Goal: Task Accomplishment & Management: Complete application form

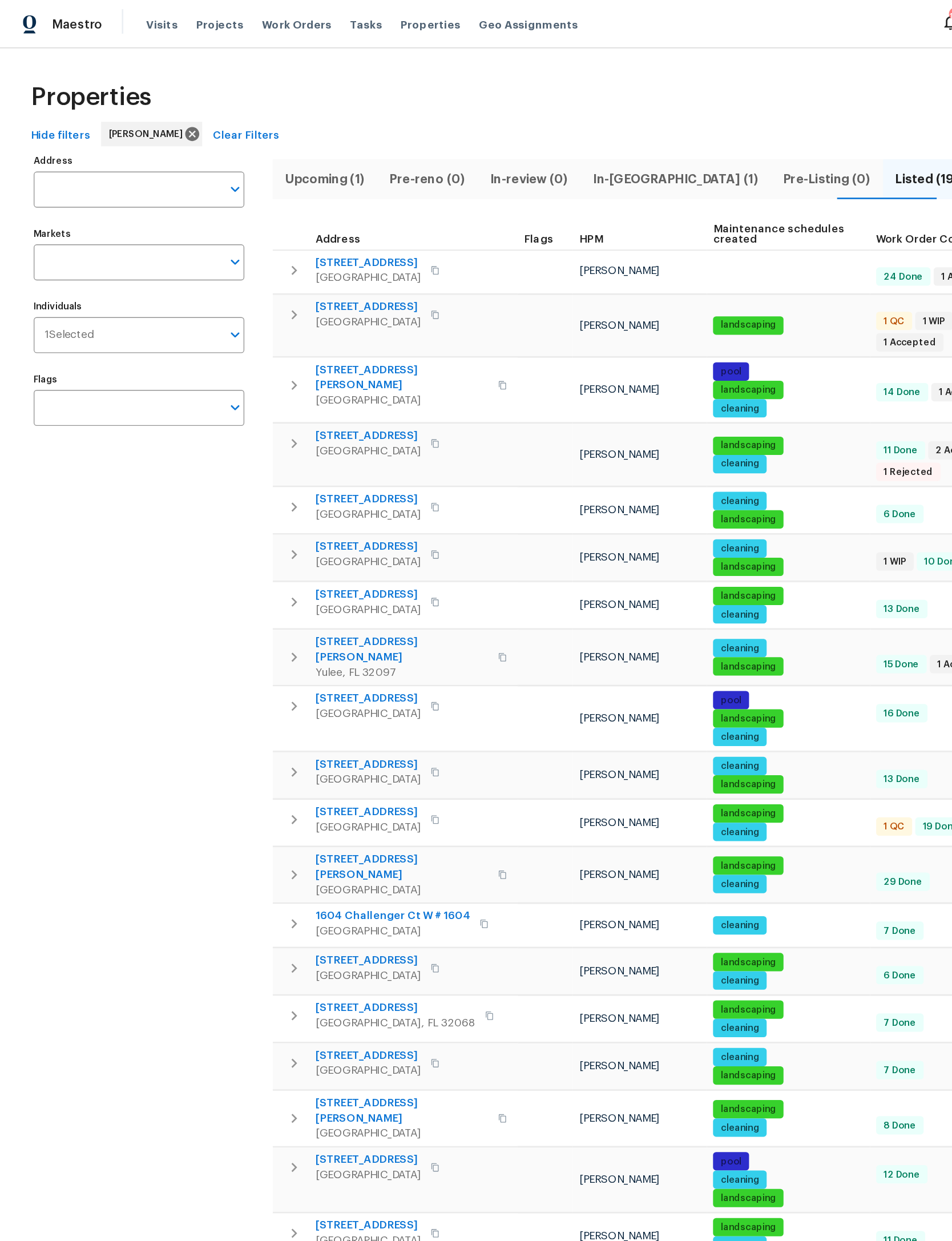
click at [293, 191] on span "102 Courageous Ct N # 102" at bounding box center [275, 195] width 78 height 12
click at [128, 136] on input "Address" at bounding box center [94, 141] width 140 height 27
type input "fern parke"
click at [92, 176] on li "32436 Fern Parke Way Fernandina Beach FL 32034" at bounding box center [103, 174] width 157 height 19
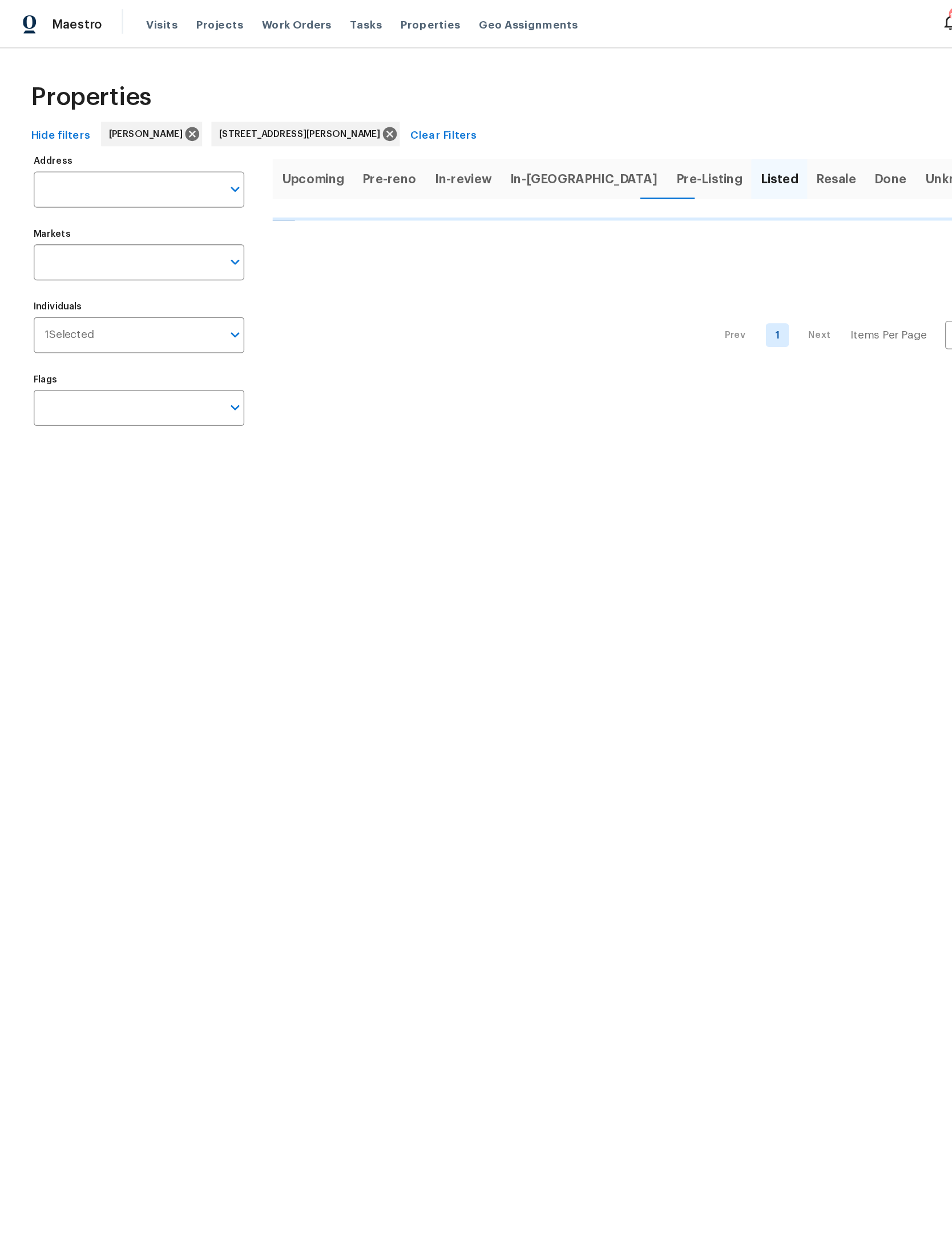
type input "32436 Fern Parke Way Fernandina Beach FL 32034"
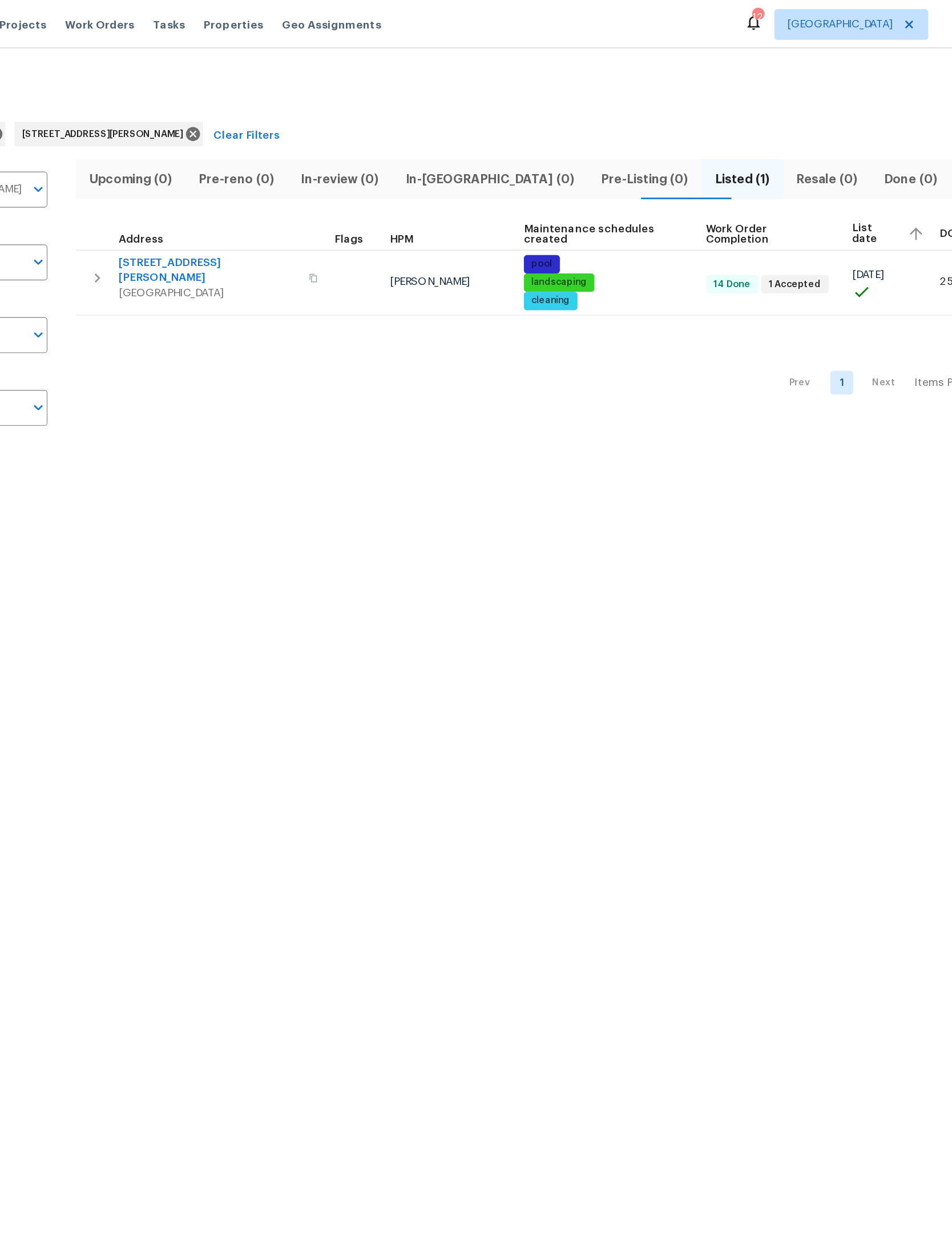
click at [203, 195] on td "32436 Fern Parke Way Fernandina Beach, FL 32034" at bounding box center [297, 207] width 189 height 41
click at [212, 205] on icon "button" at bounding box center [219, 207] width 14 height 14
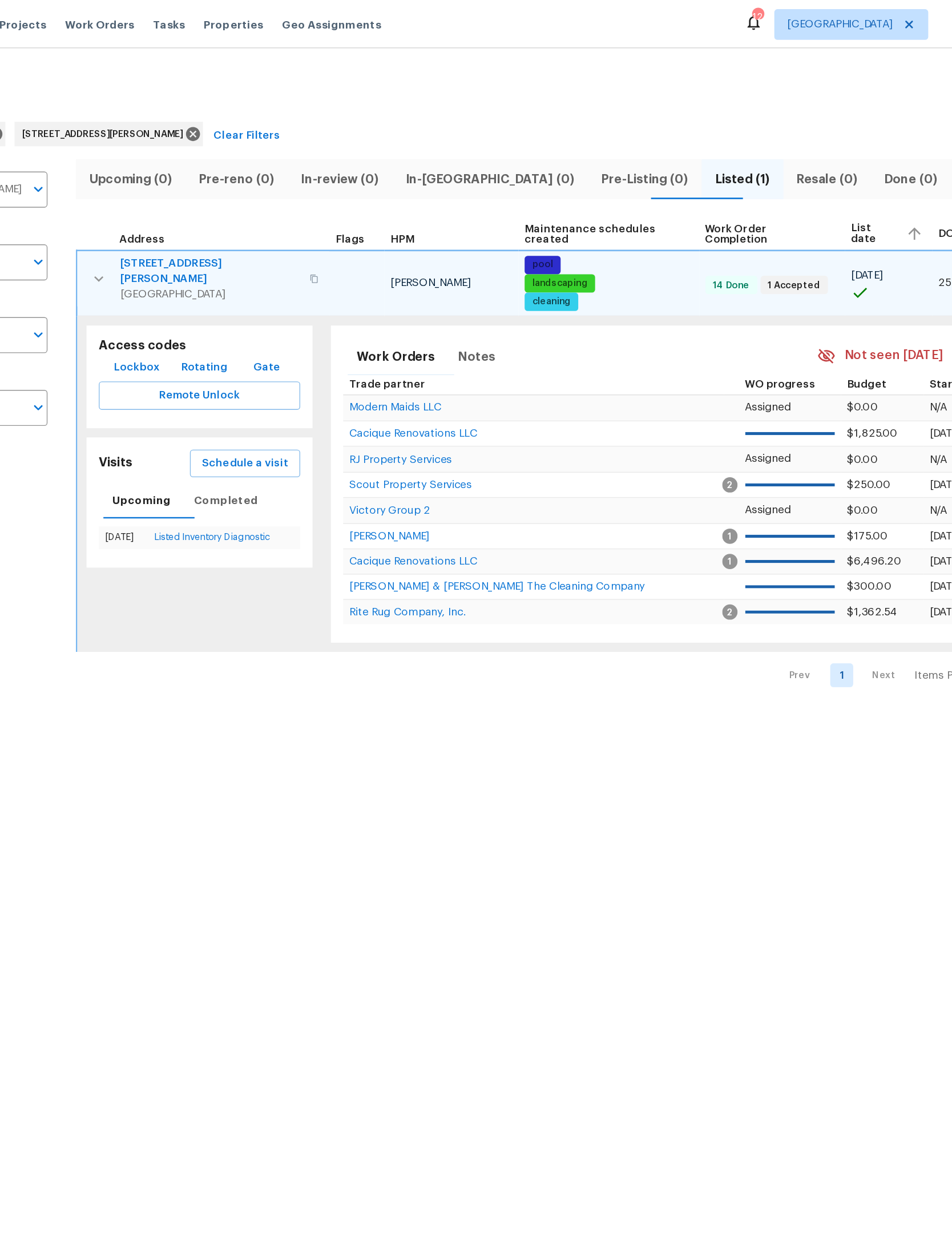
click at [297, 343] on span "Schedule a visit" at bounding box center [329, 346] width 64 height 14
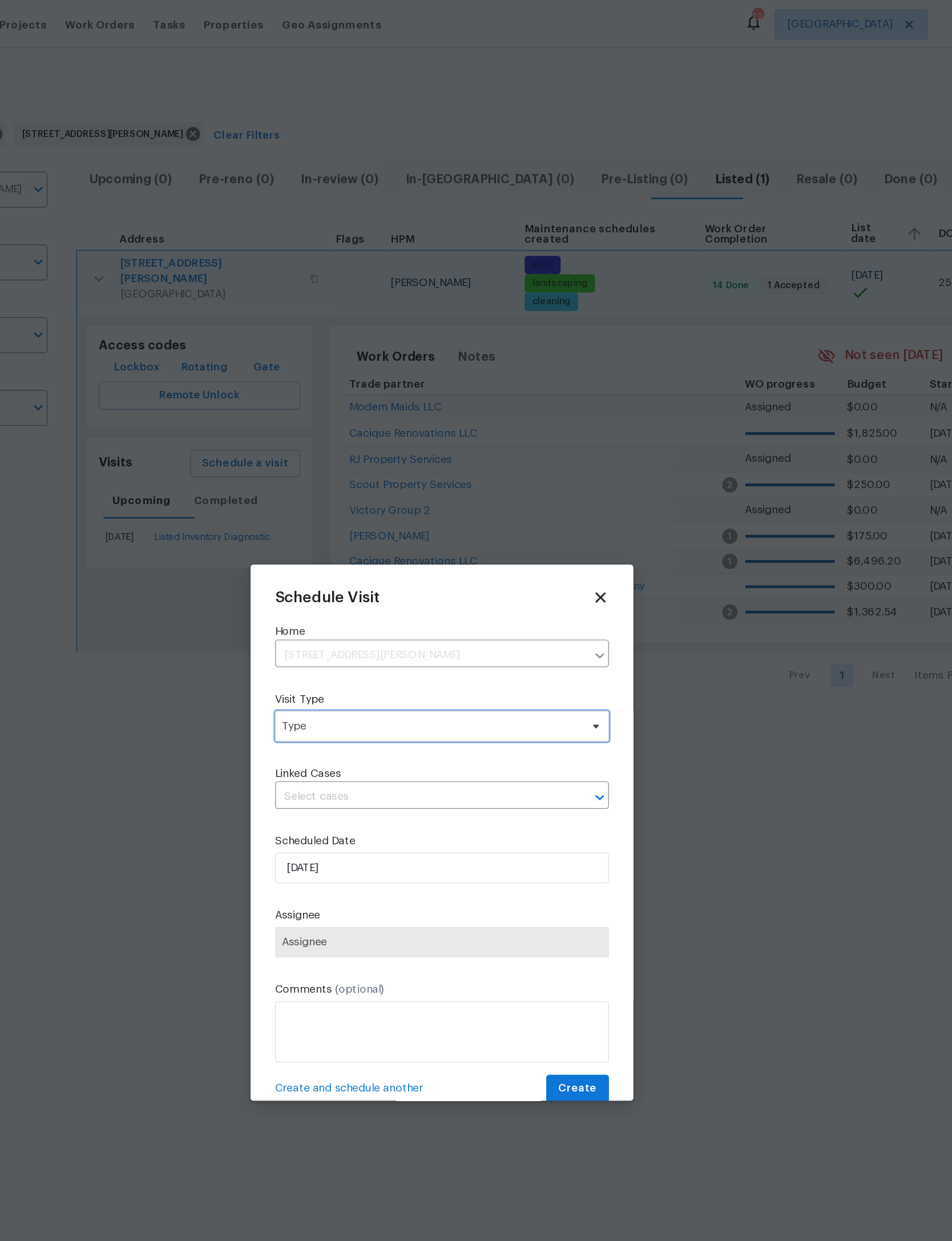
click at [379, 553] on span "Type" at bounding box center [476, 540] width 249 height 23
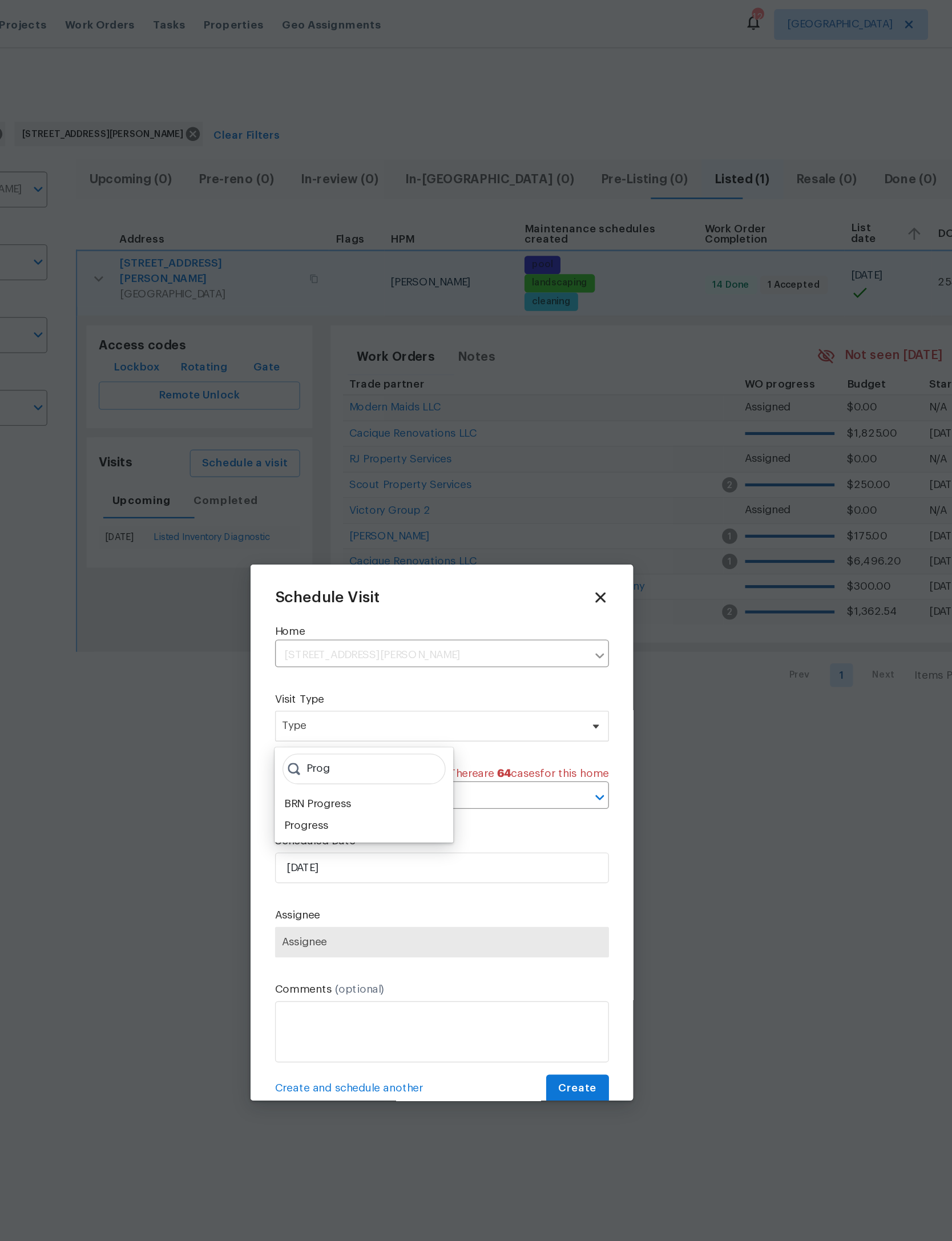
type input "Prog"
click at [359, 610] on div "Progress" at bounding box center [375, 615] width 33 height 12
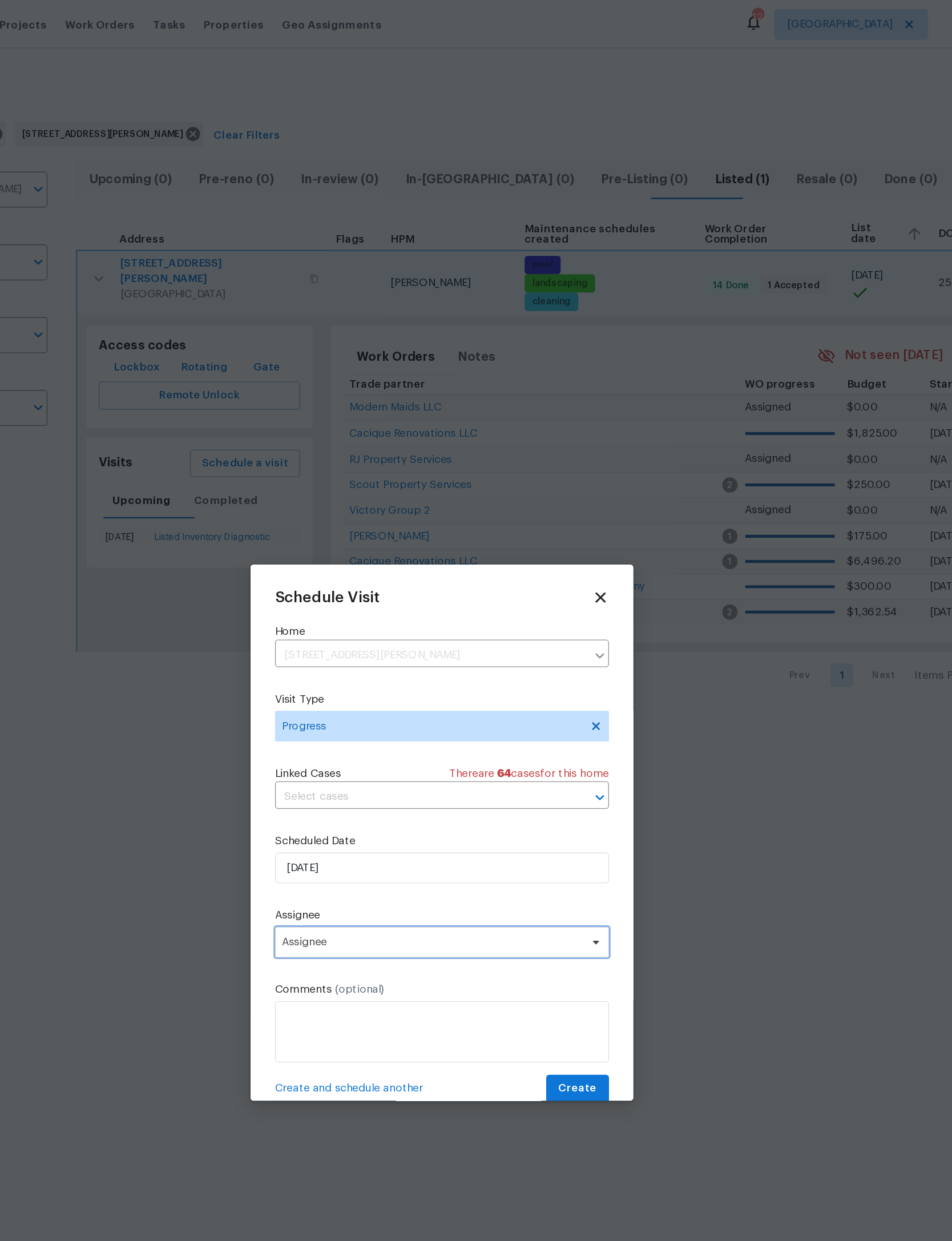
click at [369, 706] on span "Assignee" at bounding box center [468, 701] width 224 height 9
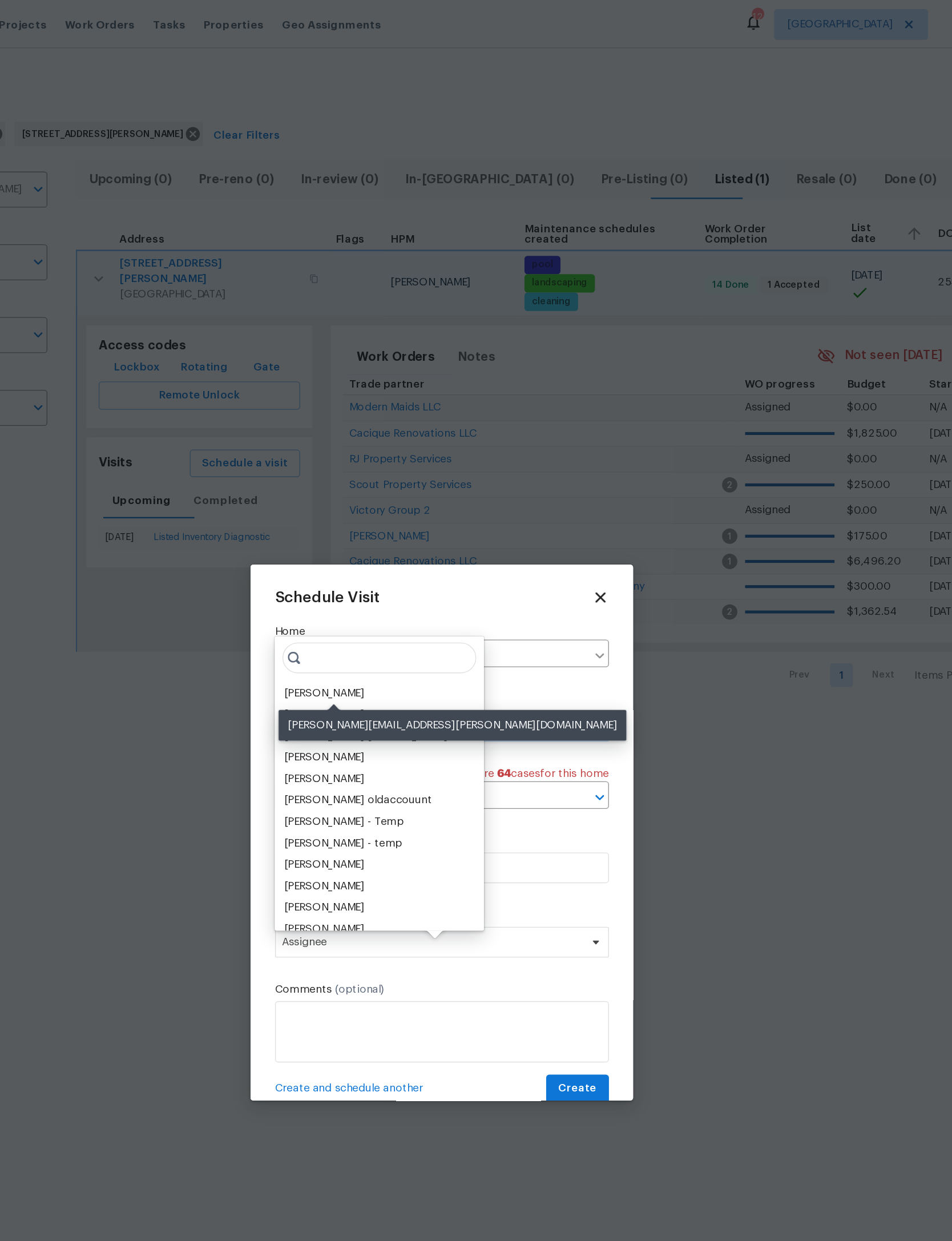
click at [359, 515] on div "[PERSON_NAME]" at bounding box center [388, 516] width 60 height 12
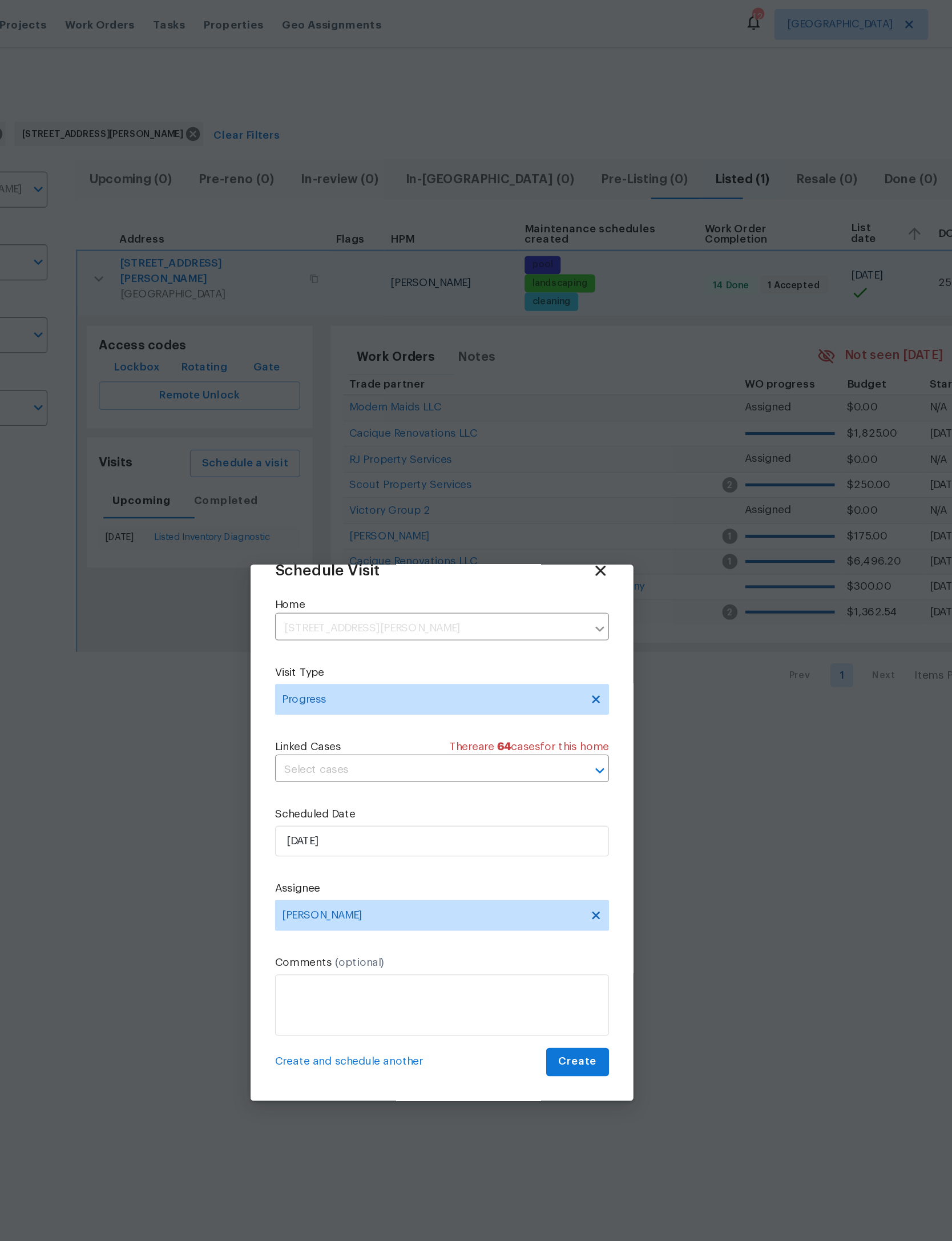
scroll to position [38, 0]
click at [563, 786] on span "Create" at bounding box center [577, 791] width 28 height 14
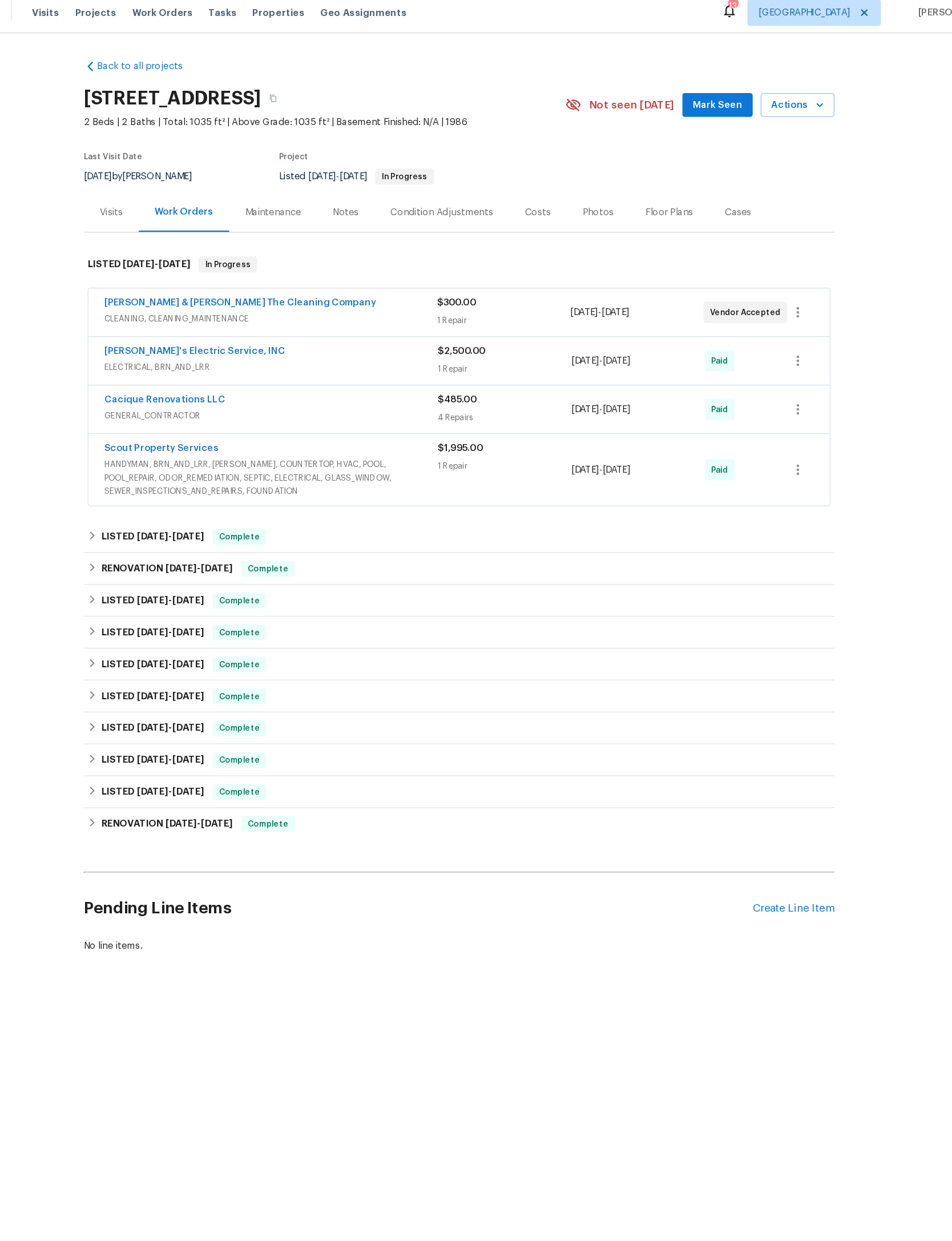
click at [281, 435] on span "HANDYMAN, BRN_AND_LRR, WELLS, COUNTERTOP, HVAC, POOL, POOL_REPAIR, ODOR_REMEDIA…" at bounding box center [315, 418] width 286 height 34
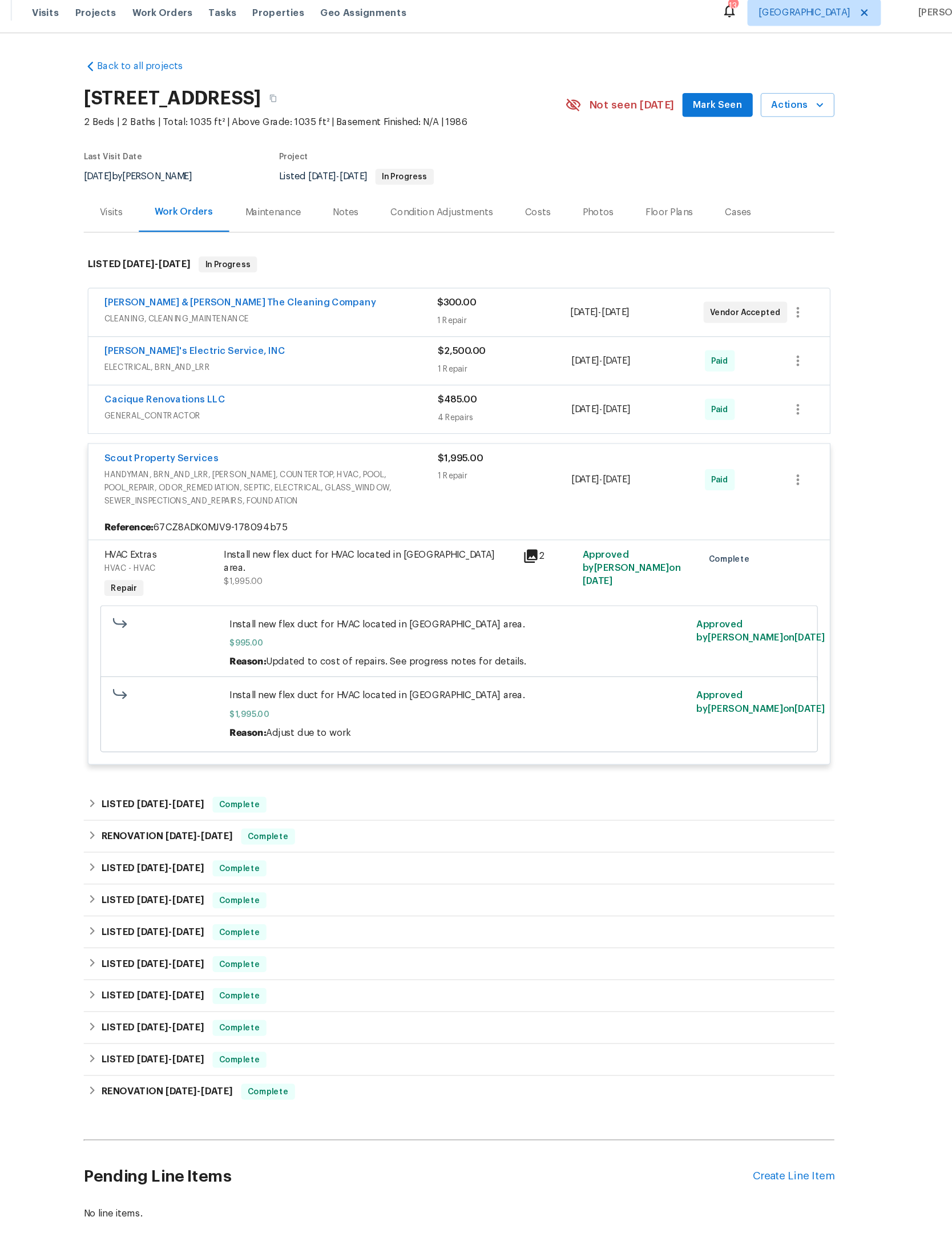
click at [297, 443] on span "HANDYMAN, BRN_AND_LRR, WELLS, COUNTERTOP, HVAC, POOL, POOL_REPAIR, ODOR_REMEDIA…" at bounding box center [315, 427] width 286 height 34
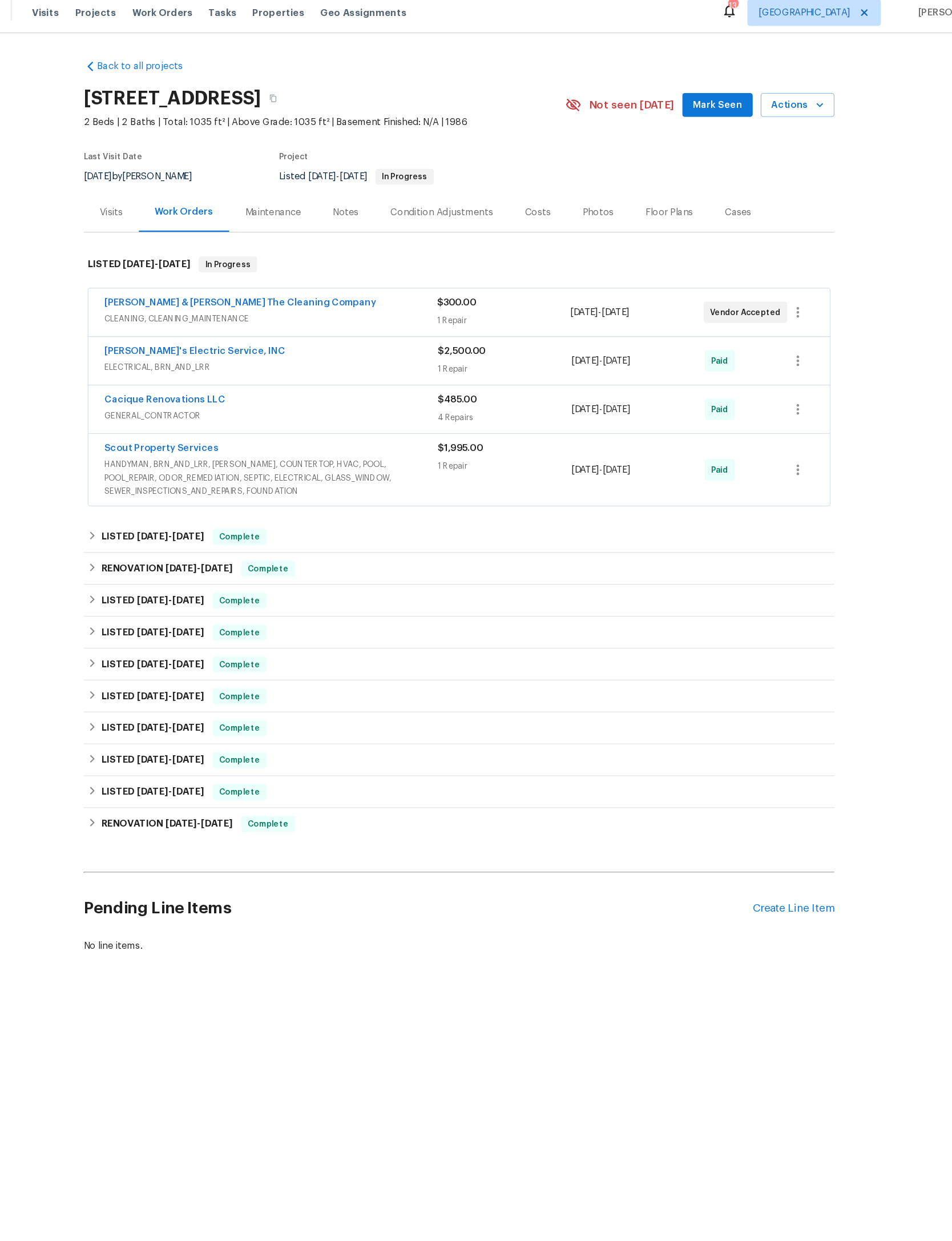
click at [339, 359] on div "Cacique Renovations LLC" at bounding box center [315, 352] width 286 height 14
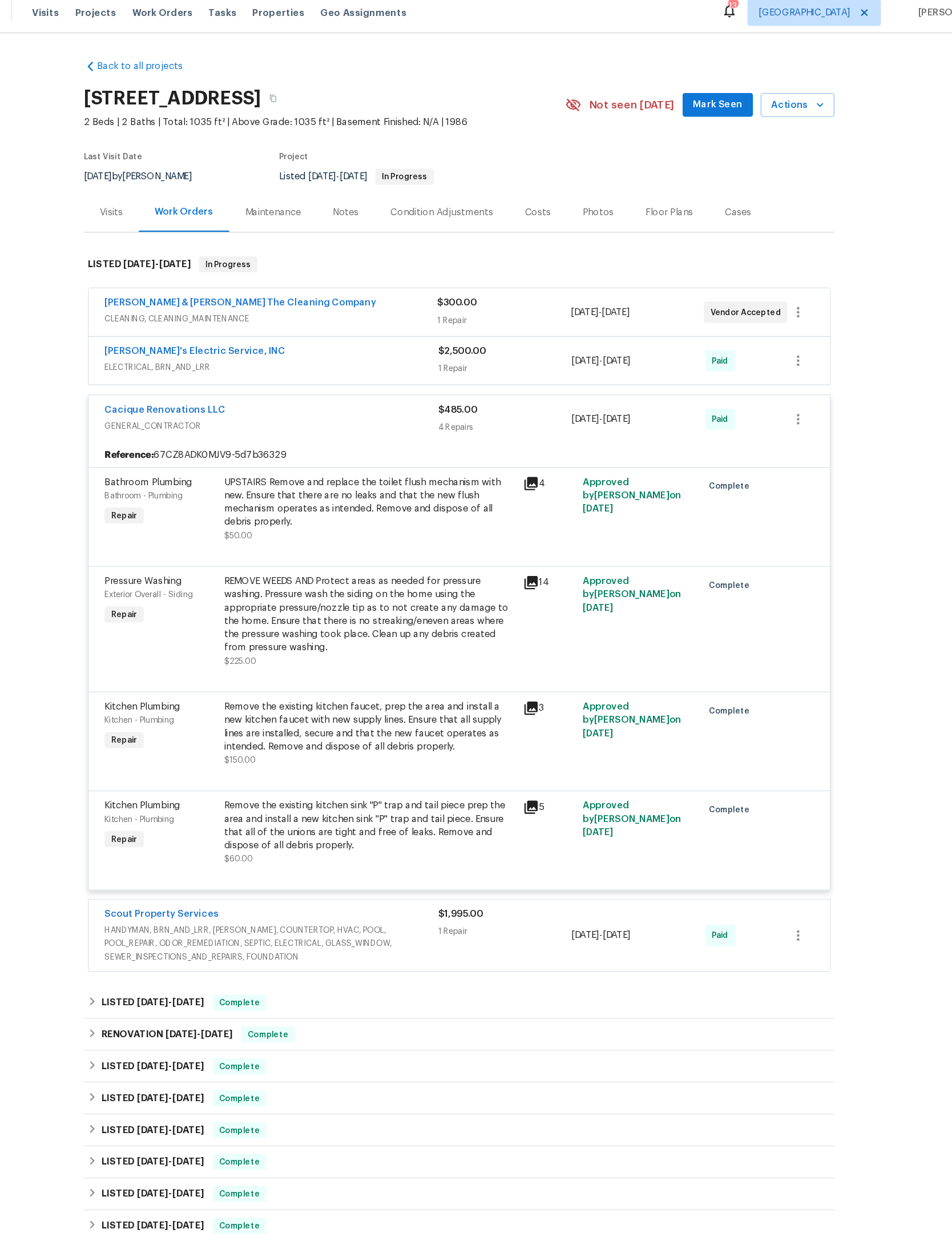
click at [459, 380] on div "4 Repairs" at bounding box center [515, 374] width 115 height 12
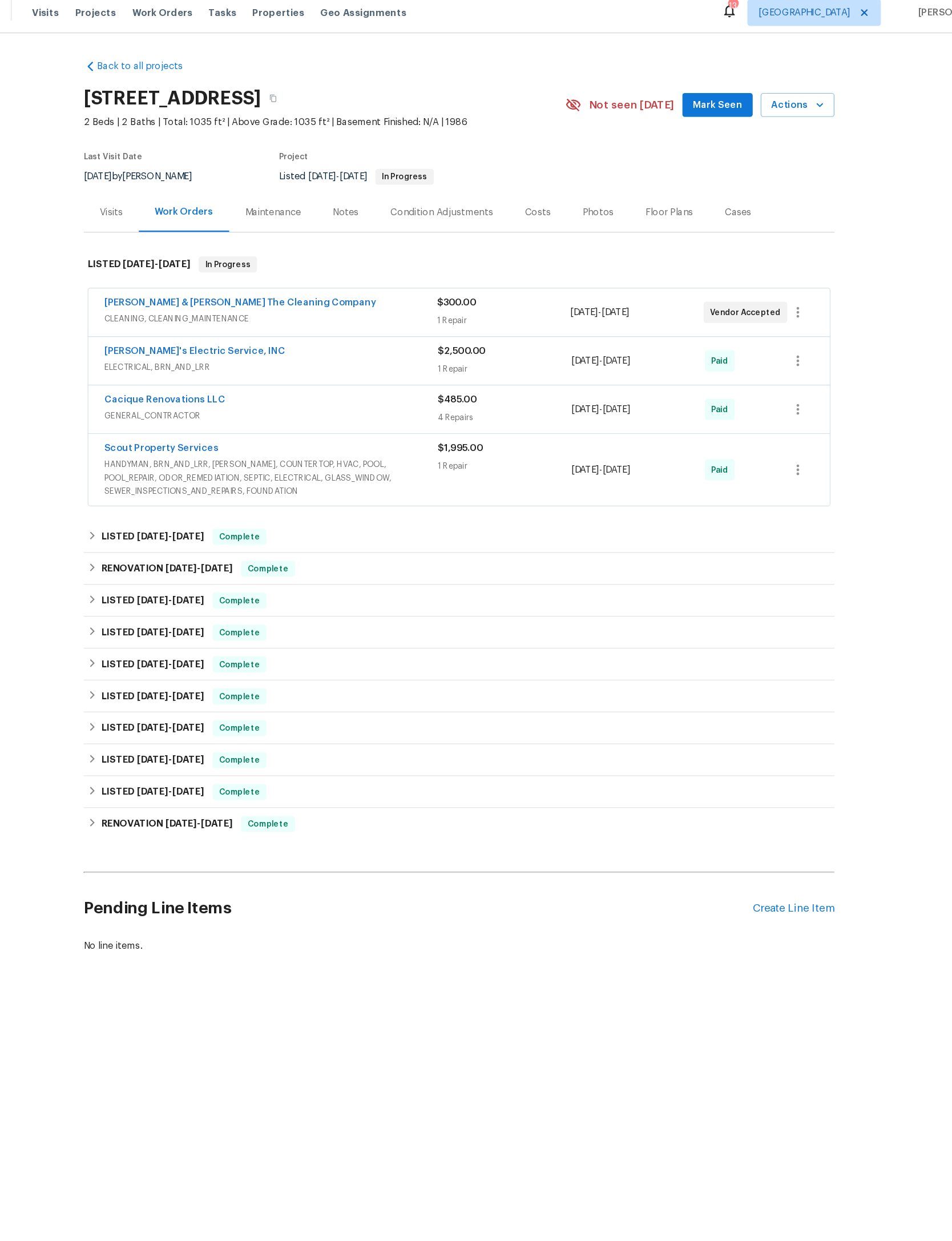
click at [474, 315] on div "$2,500.00" at bounding box center [515, 309] width 115 height 12
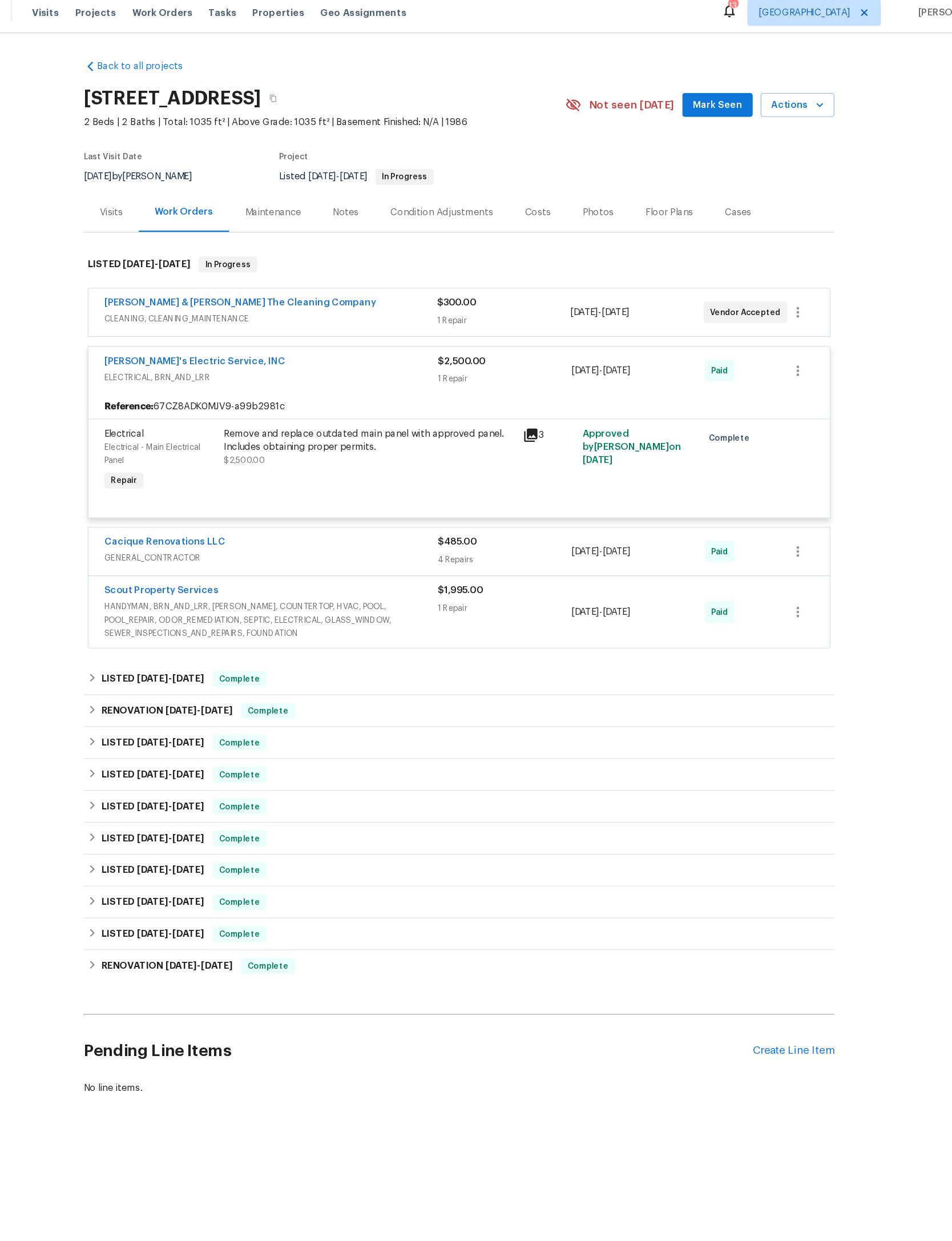
click at [288, 337] on span "ELECTRICAL, BRN_AND_LRR" at bounding box center [315, 331] width 286 height 12
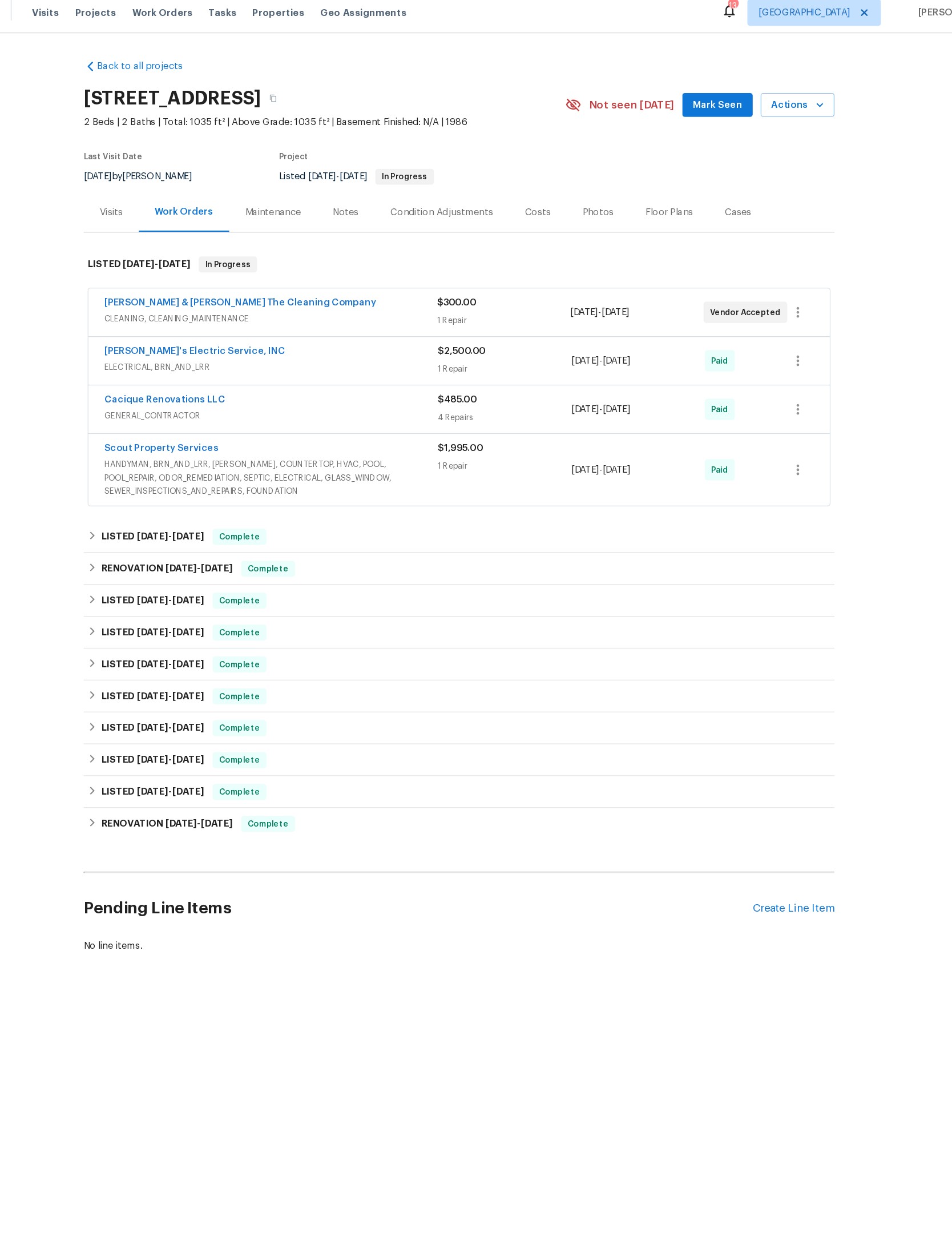
click at [171, 272] on link "Montalvo & Sangalang The Cleaning Company" at bounding box center [288, 268] width 233 height 8
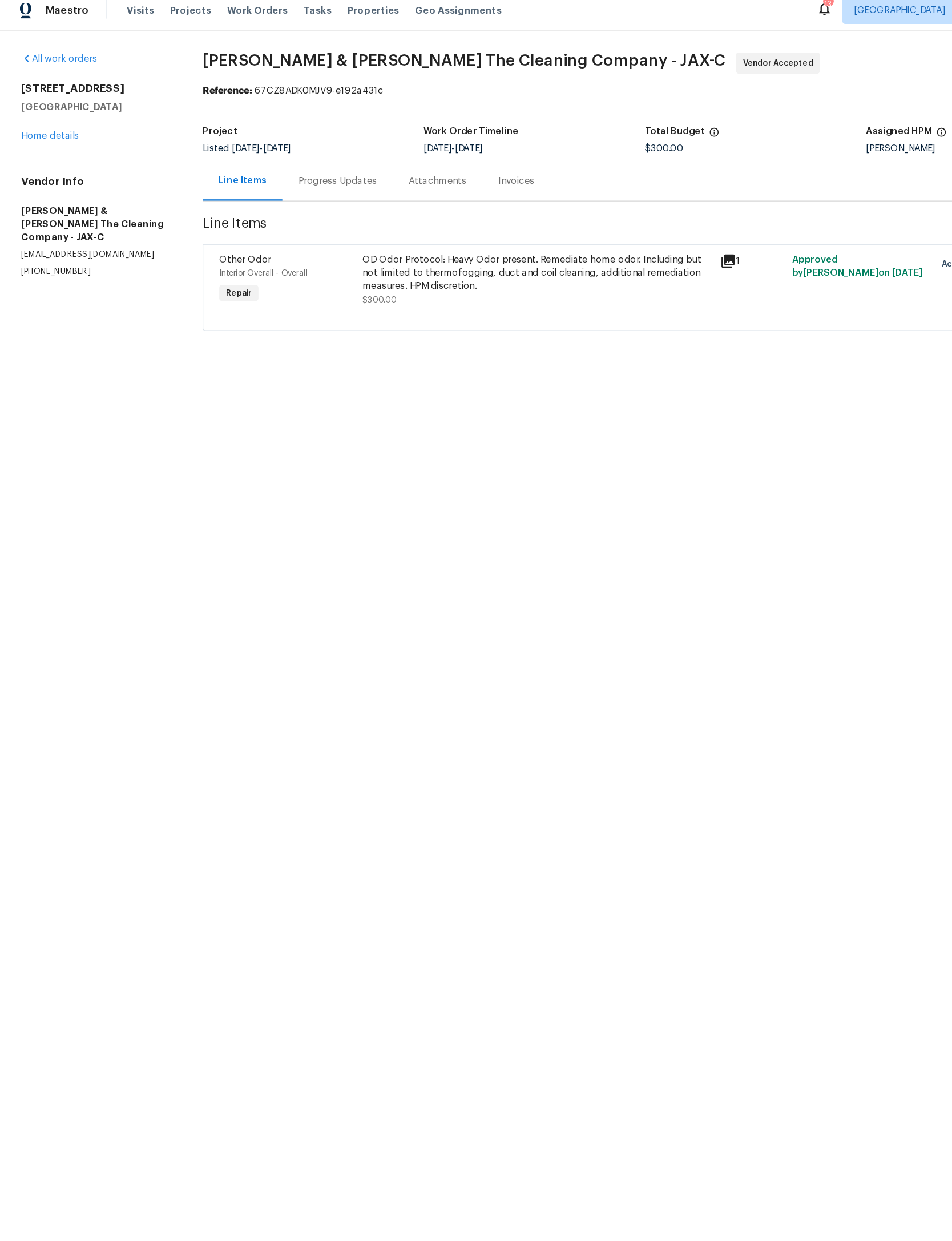
click at [67, 127] on link "Home details" at bounding box center [43, 126] width 50 height 8
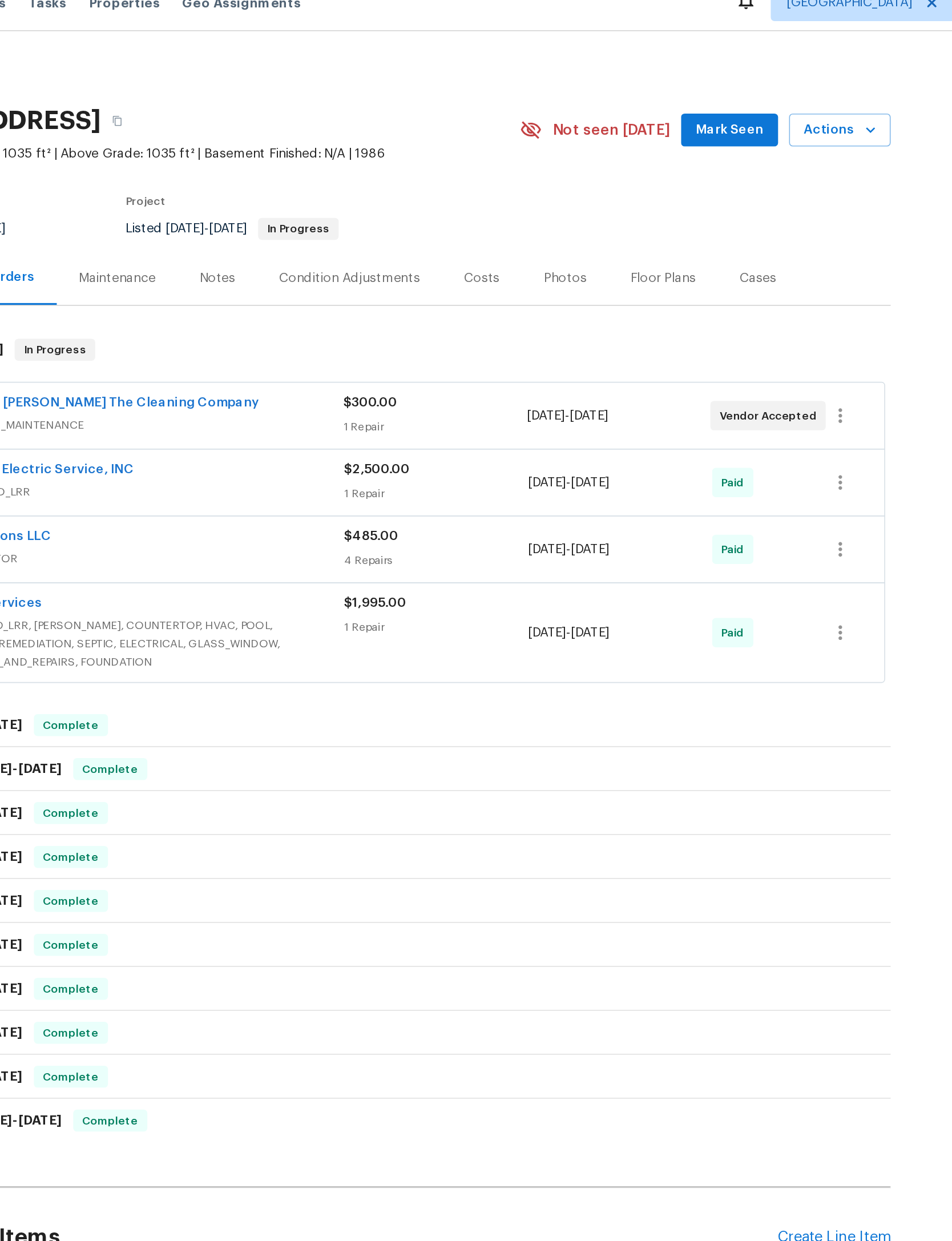
click at [677, 91] on span "Mark Seen" at bounding box center [697, 98] width 42 height 14
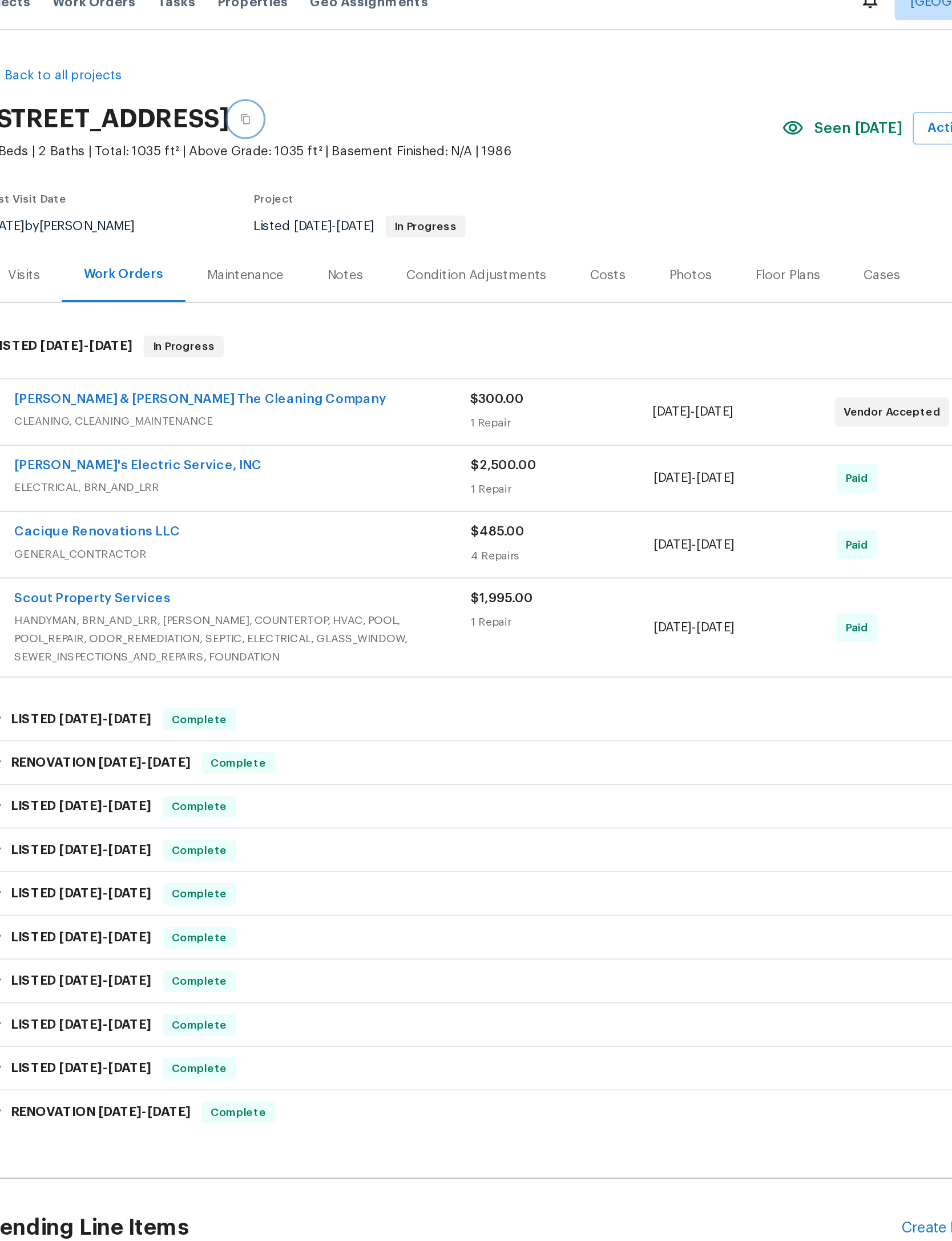
click at [326, 82] on button "button" at bounding box center [316, 92] width 21 height 21
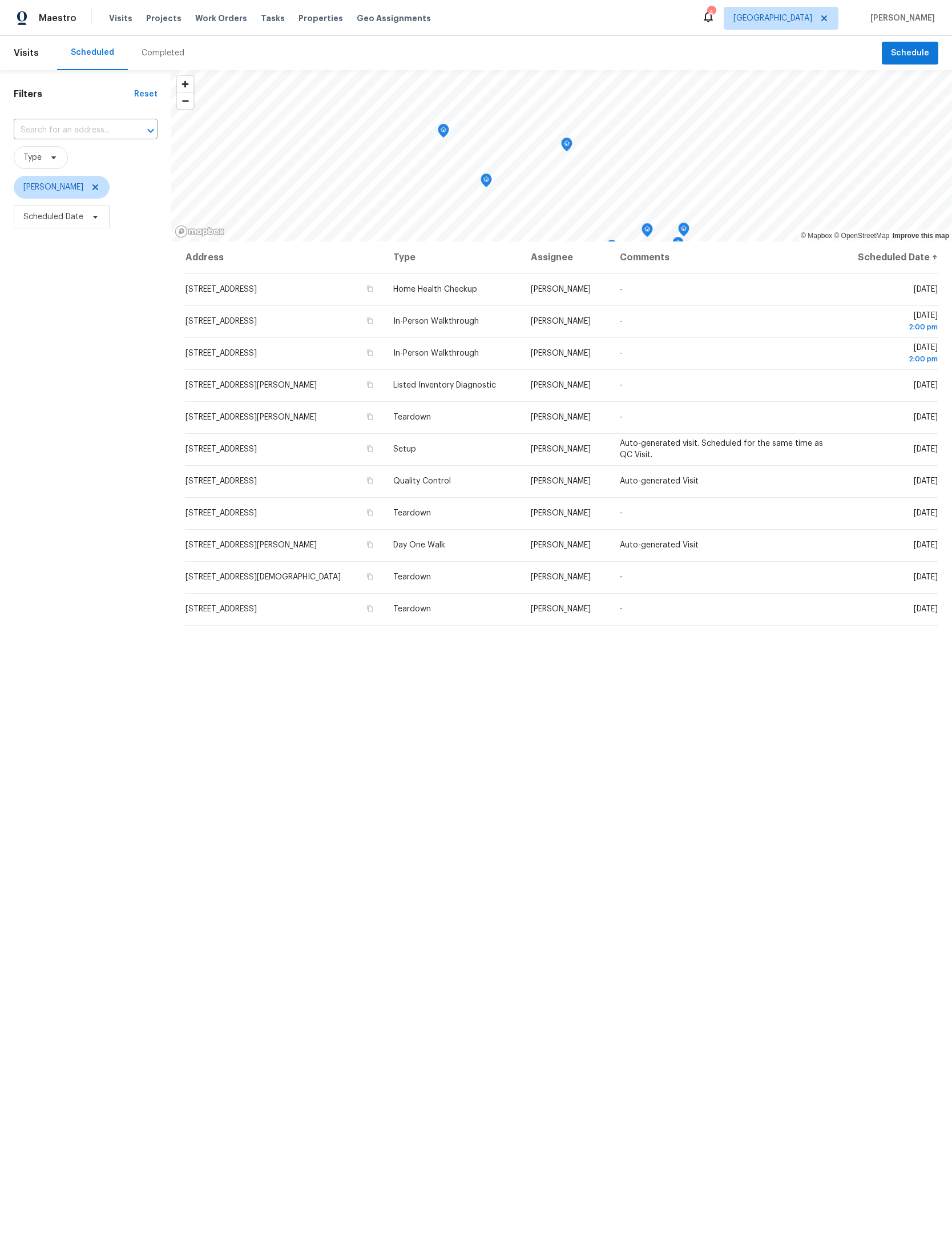
scroll to position [61, 292]
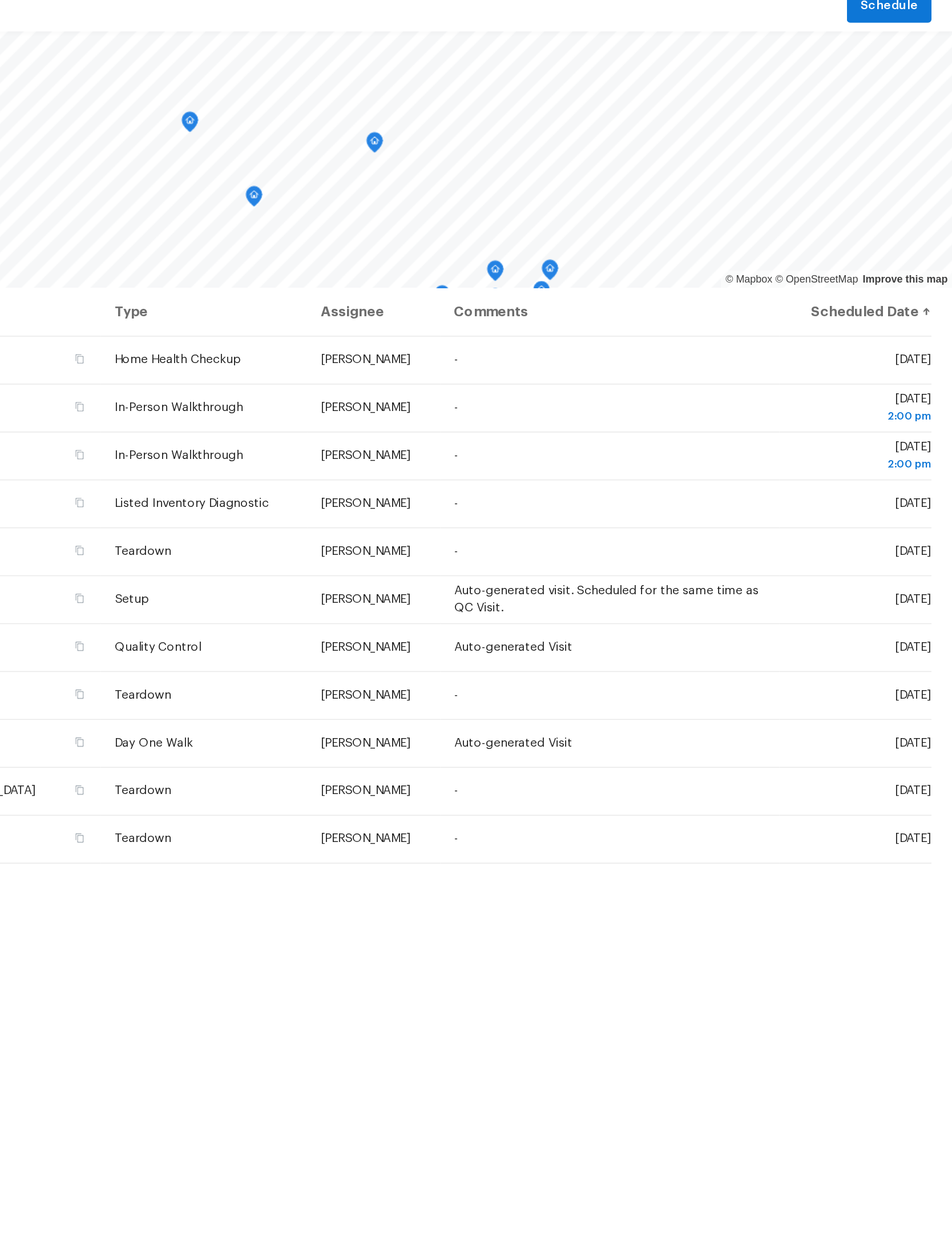
click at [0, 0] on icon at bounding box center [0, 0] width 0 height 0
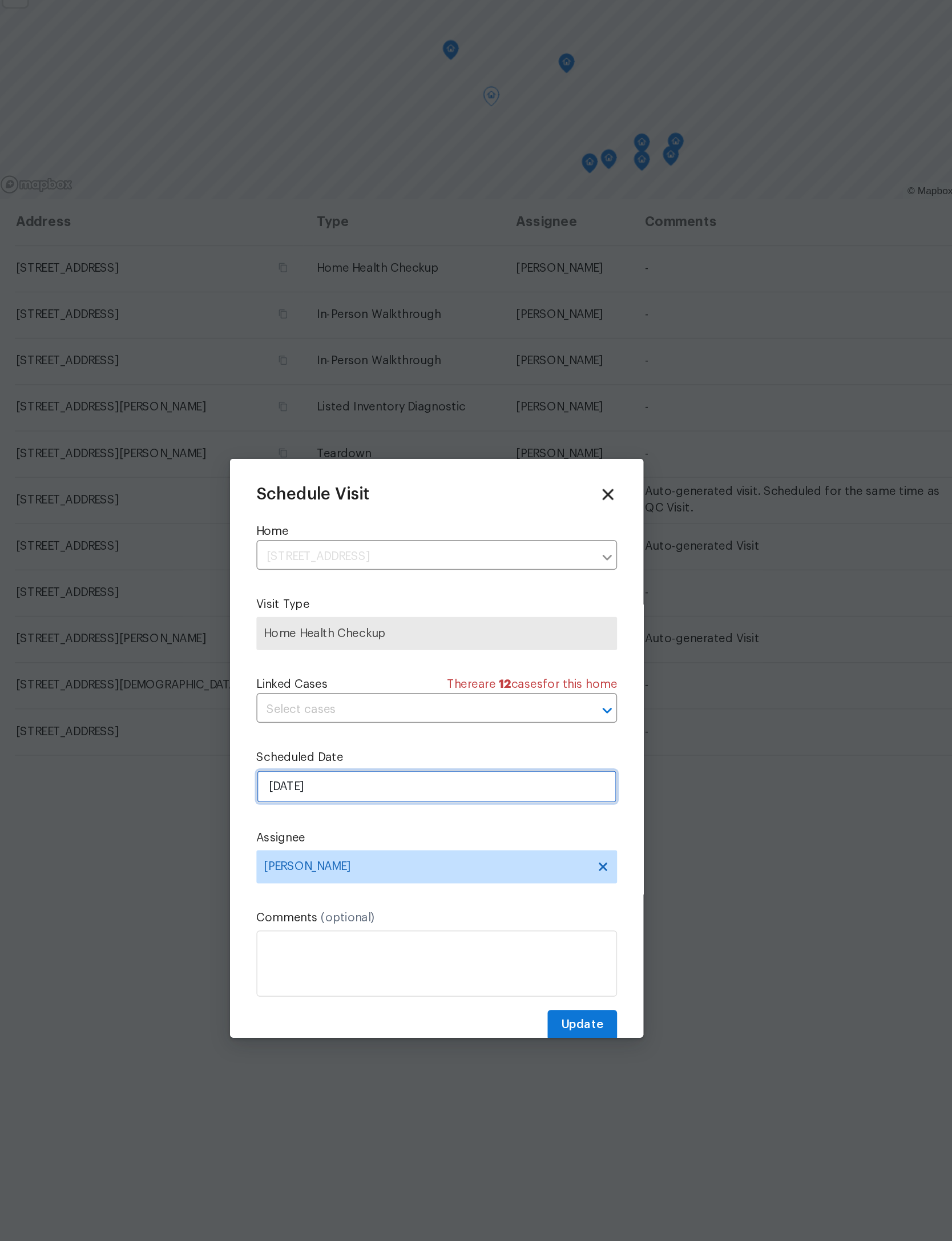
click at [352, 635] on input "[DATE]" at bounding box center [476, 646] width 249 height 23
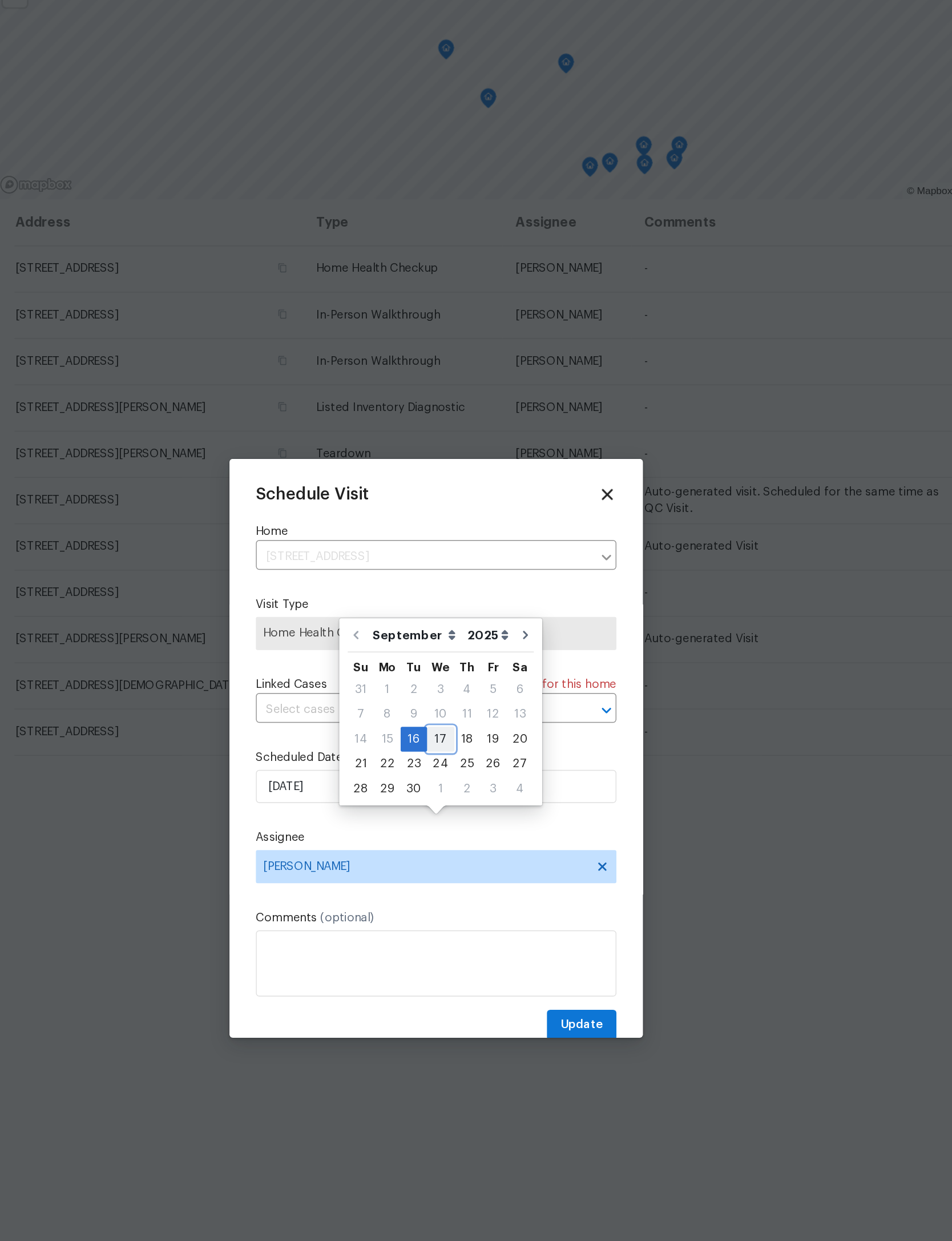
click at [469, 606] on div "17" at bounding box center [478, 614] width 19 height 16
type input "[DATE]"
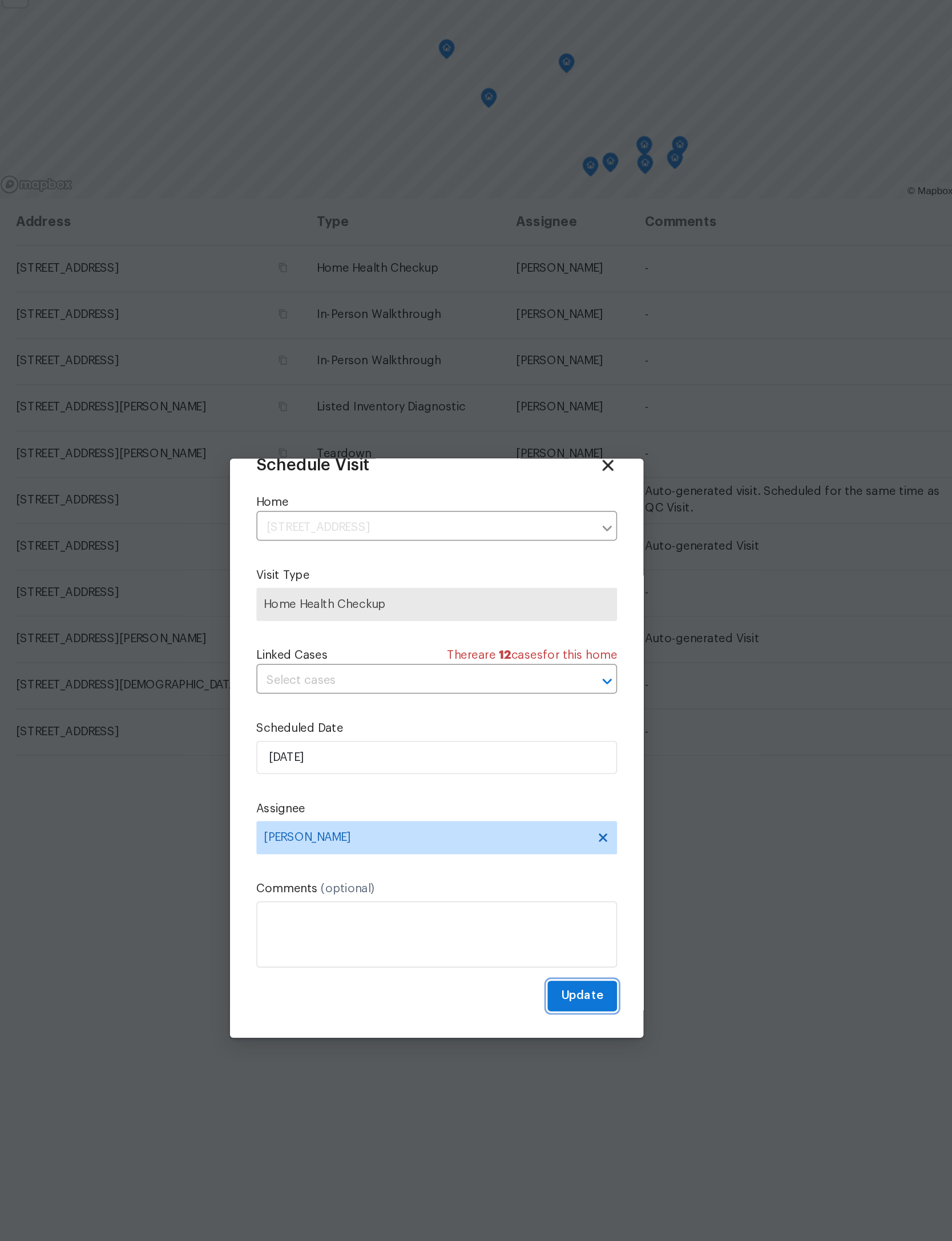
click at [562, 784] on span "Update" at bounding box center [576, 791] width 30 height 14
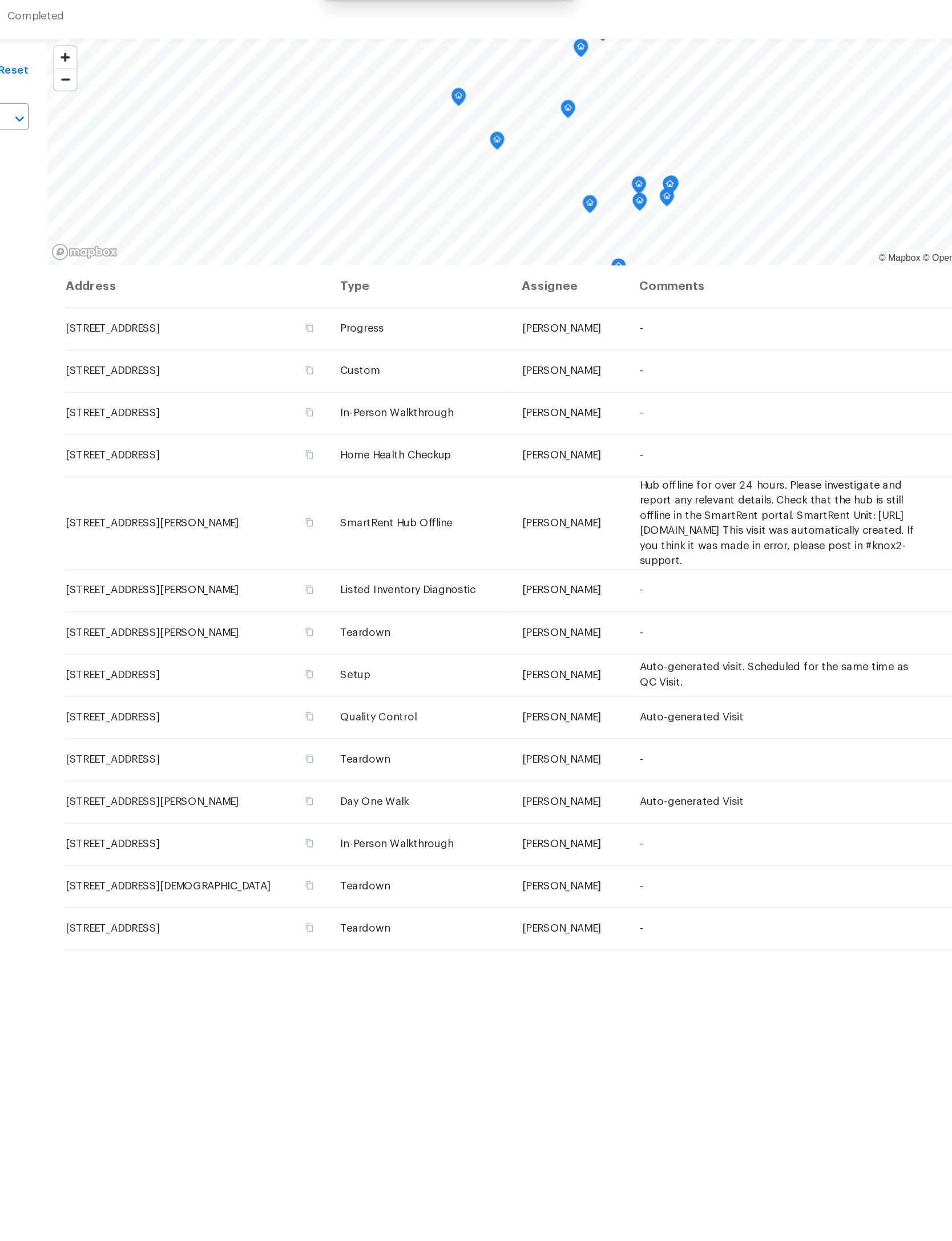
scroll to position [0, 0]
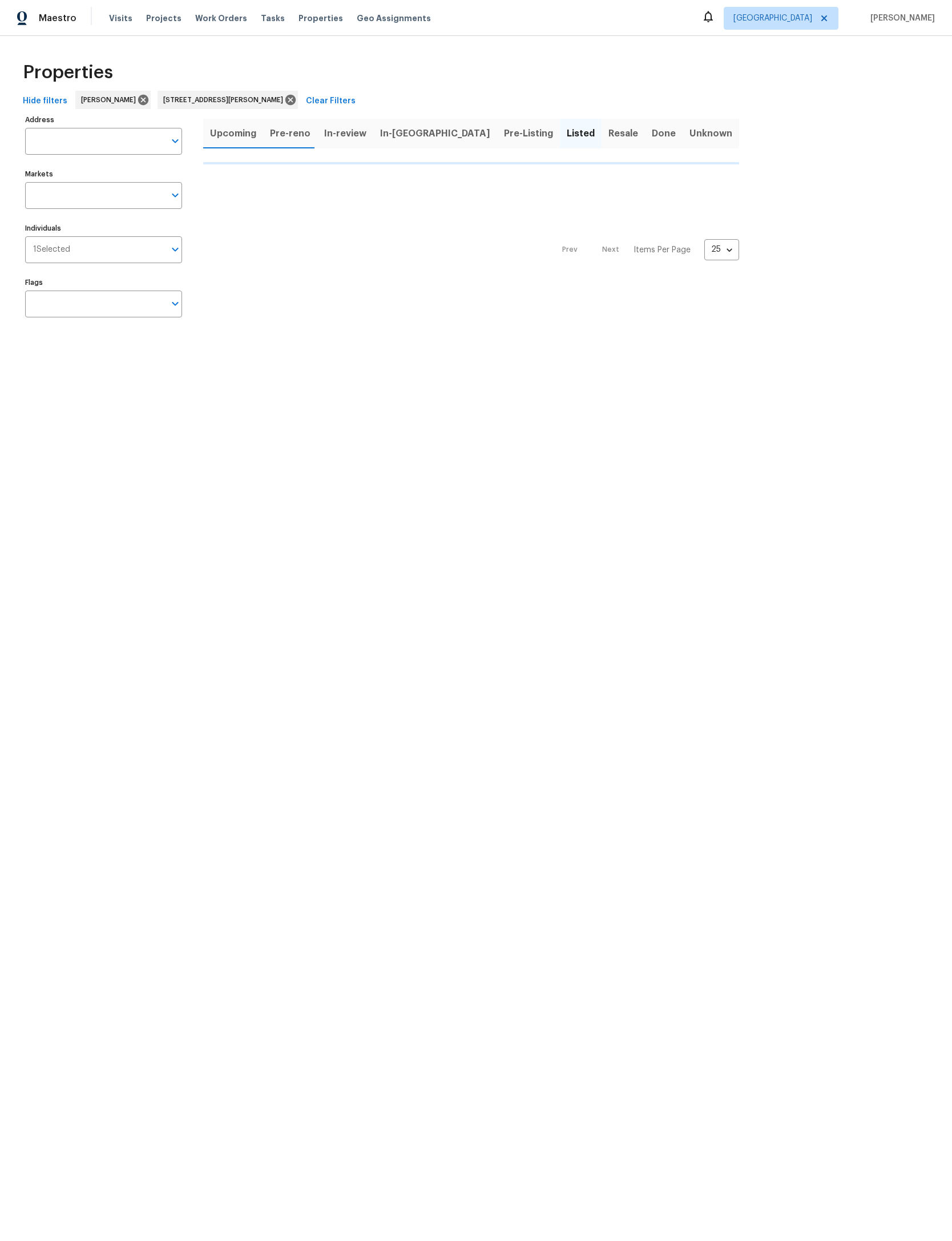
type input "[STREET_ADDRESS][PERSON_NAME]"
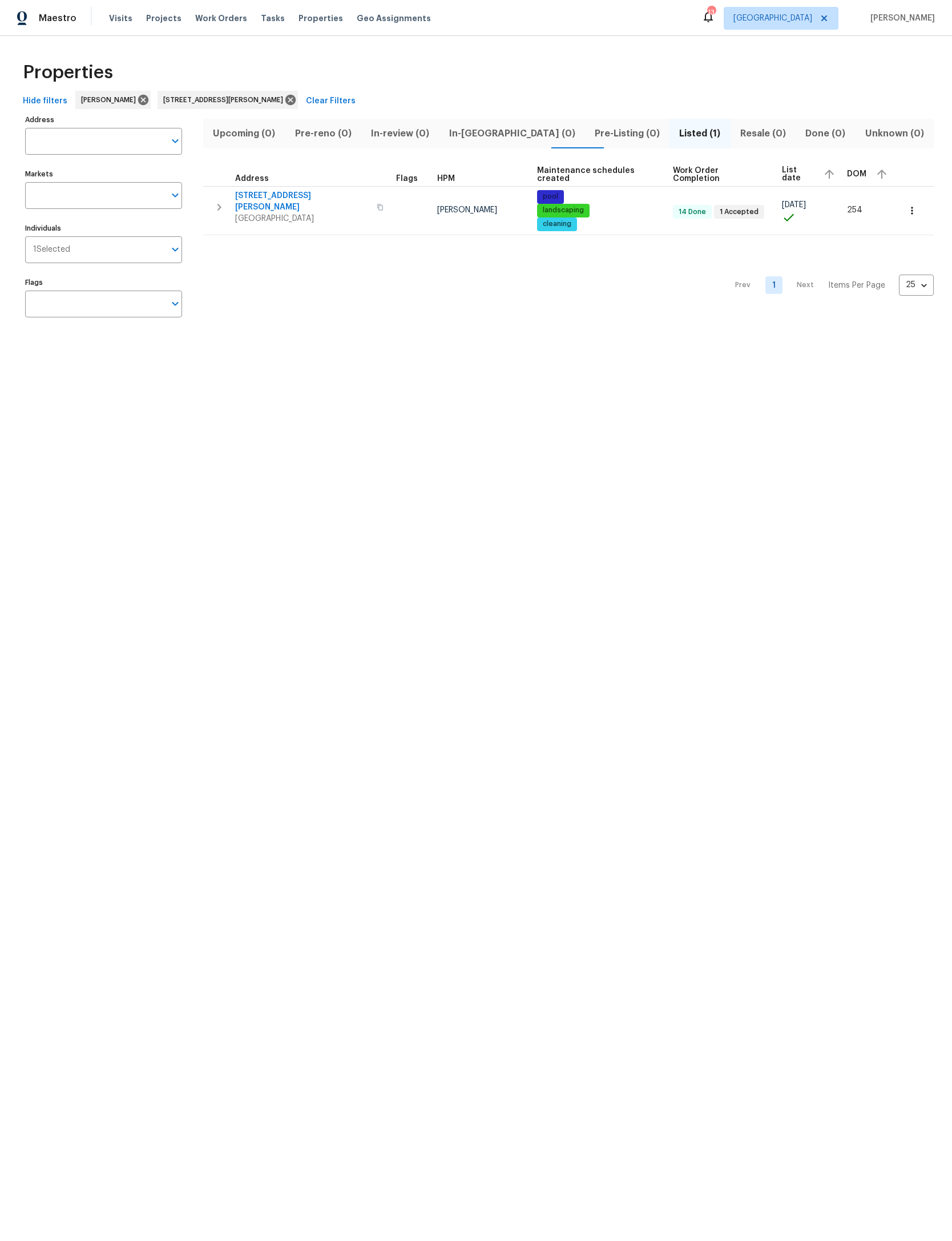
type input "[STREET_ADDRESS][PERSON_NAME]"
